Goal: Task Accomplishment & Management: Use online tool/utility

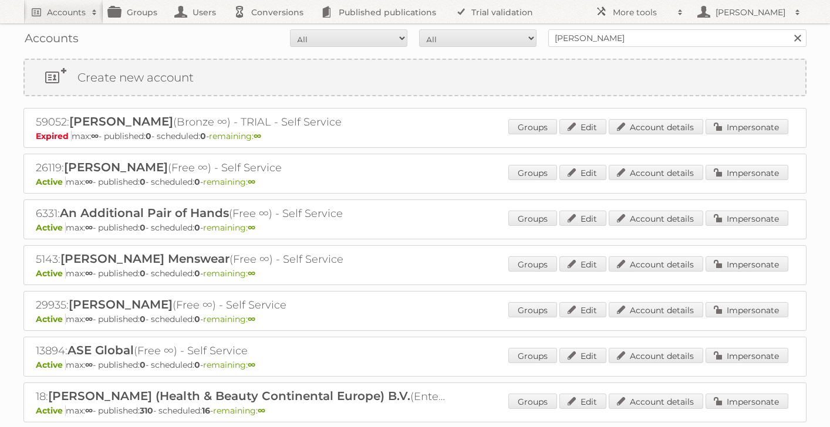
click at [802, 38] on link at bounding box center [798, 38] width 18 height 18
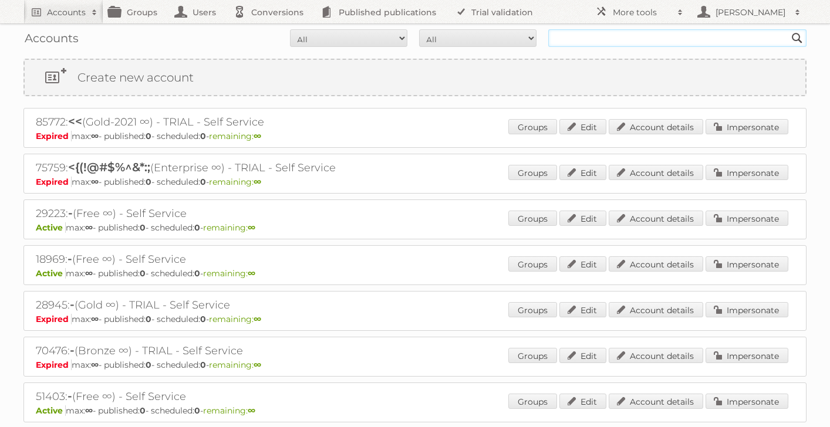
click at [753, 32] on input "text" at bounding box center [677, 38] width 258 height 18
type input "sealey"
click at [789, 29] on input "Search" at bounding box center [798, 38] width 18 height 18
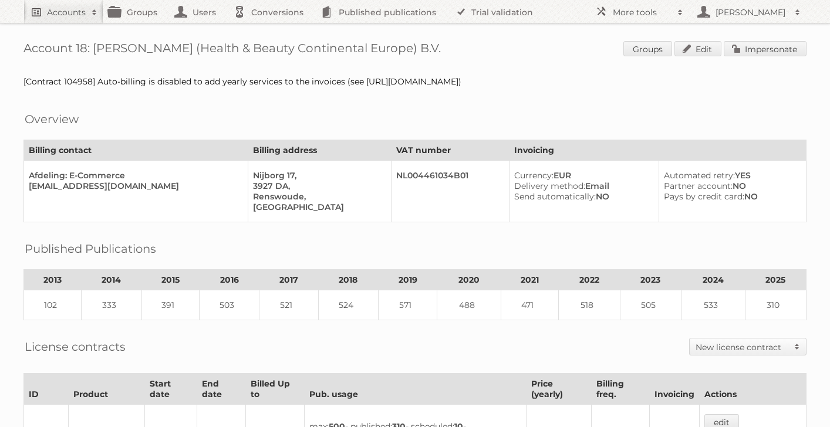
click at [49, 14] on h2 "Accounts" at bounding box center [66, 12] width 39 height 12
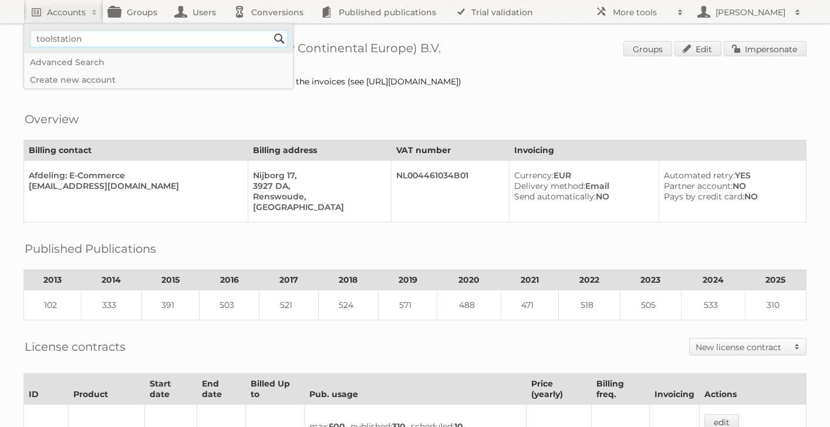
type input"] "toolstation"
click at [271, 30] on input "Search" at bounding box center [280, 39] width 18 height 18
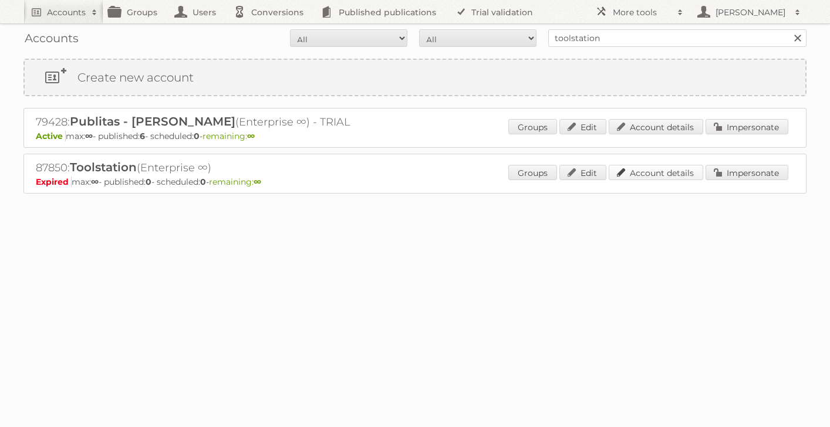
click at [658, 176] on link "Account details" at bounding box center [656, 172] width 95 height 15
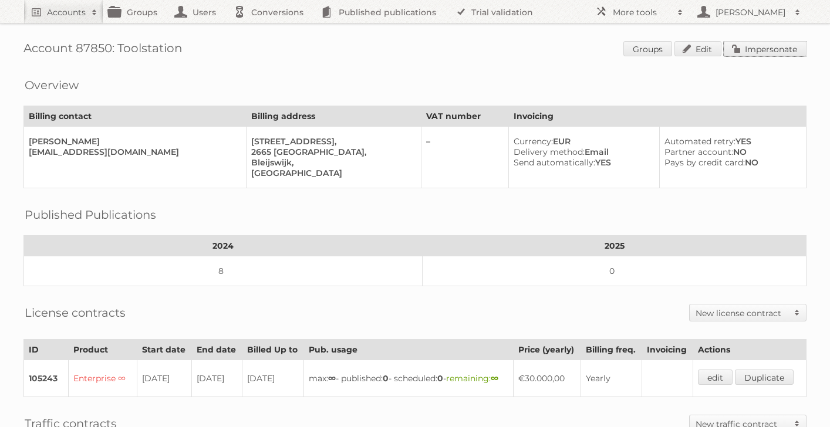
click at [767, 53] on link "Impersonate" at bounding box center [765, 48] width 83 height 15
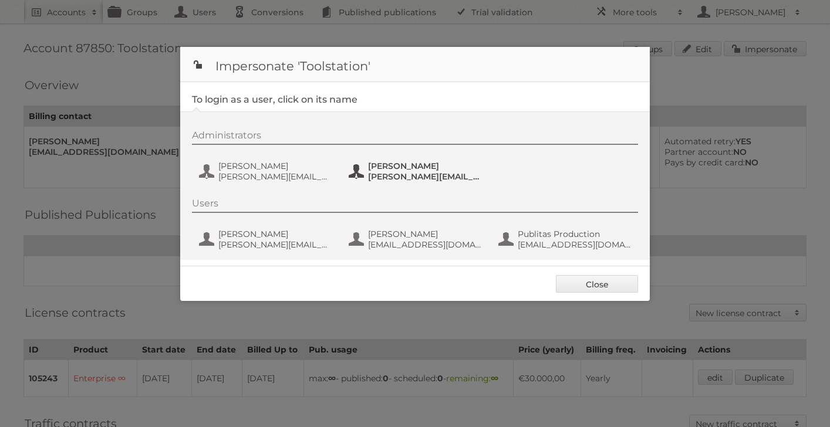
click at [403, 167] on span "[PERSON_NAME]" at bounding box center [425, 166] width 114 height 11
